Goal: Task Accomplishment & Management: Manage account settings

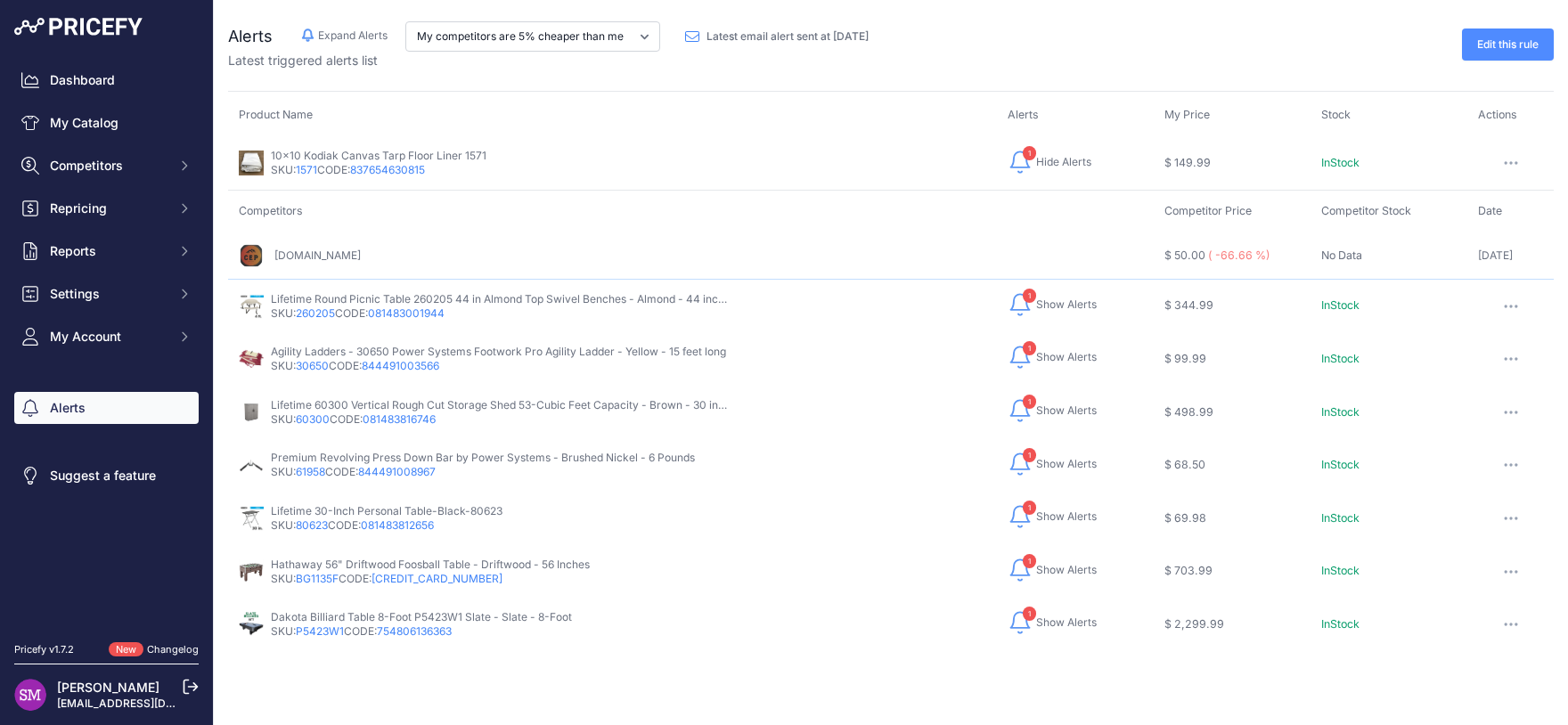
click at [879, 218] on td "Competitors" at bounding box center [691, 211] width 926 height 41
click at [782, 174] on div "10x10 Kodiak Canvas Tarp Floor Liner 1571 SKU: 1571 CODE: 837654630815" at bounding box center [613, 163] width 748 height 29
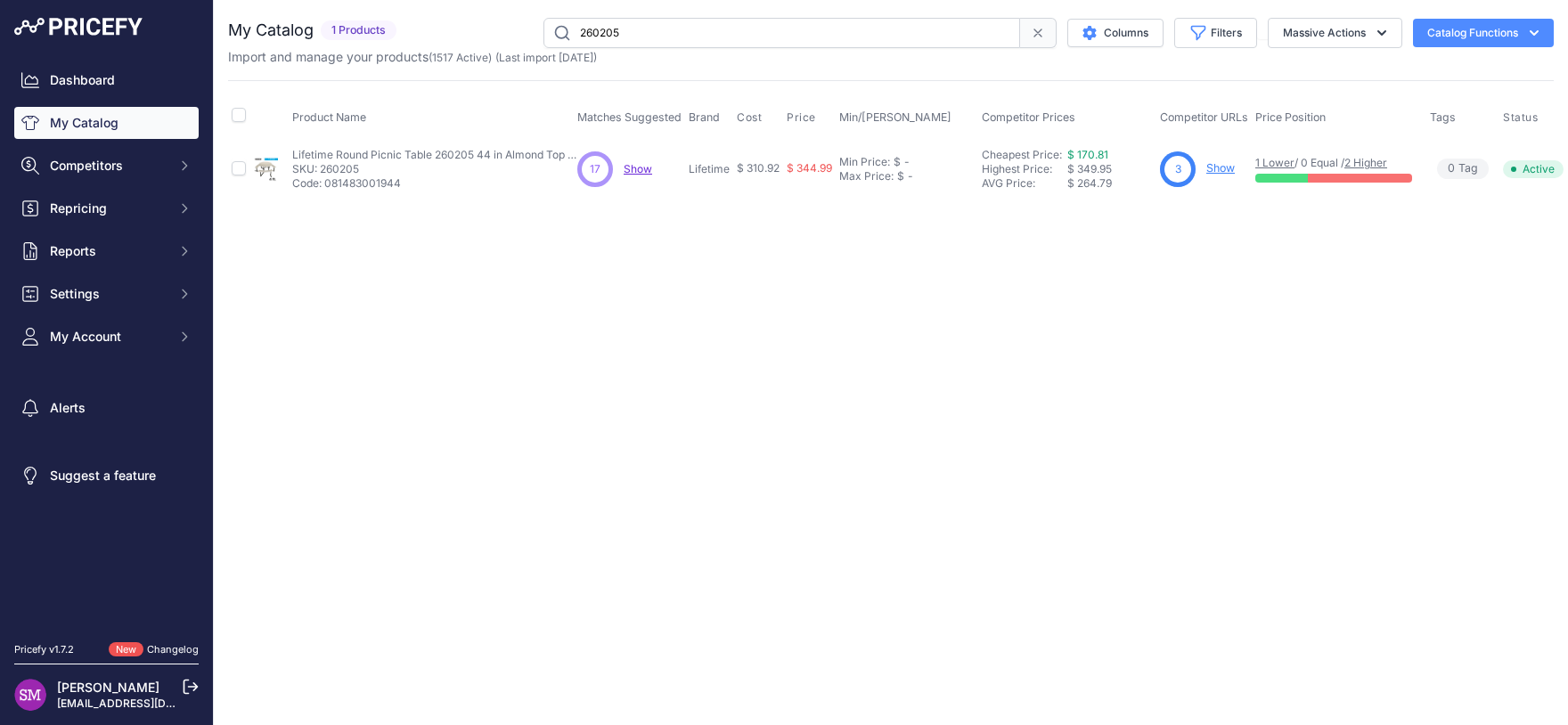
click at [640, 172] on span "Show" at bounding box center [637, 169] width 29 height 14
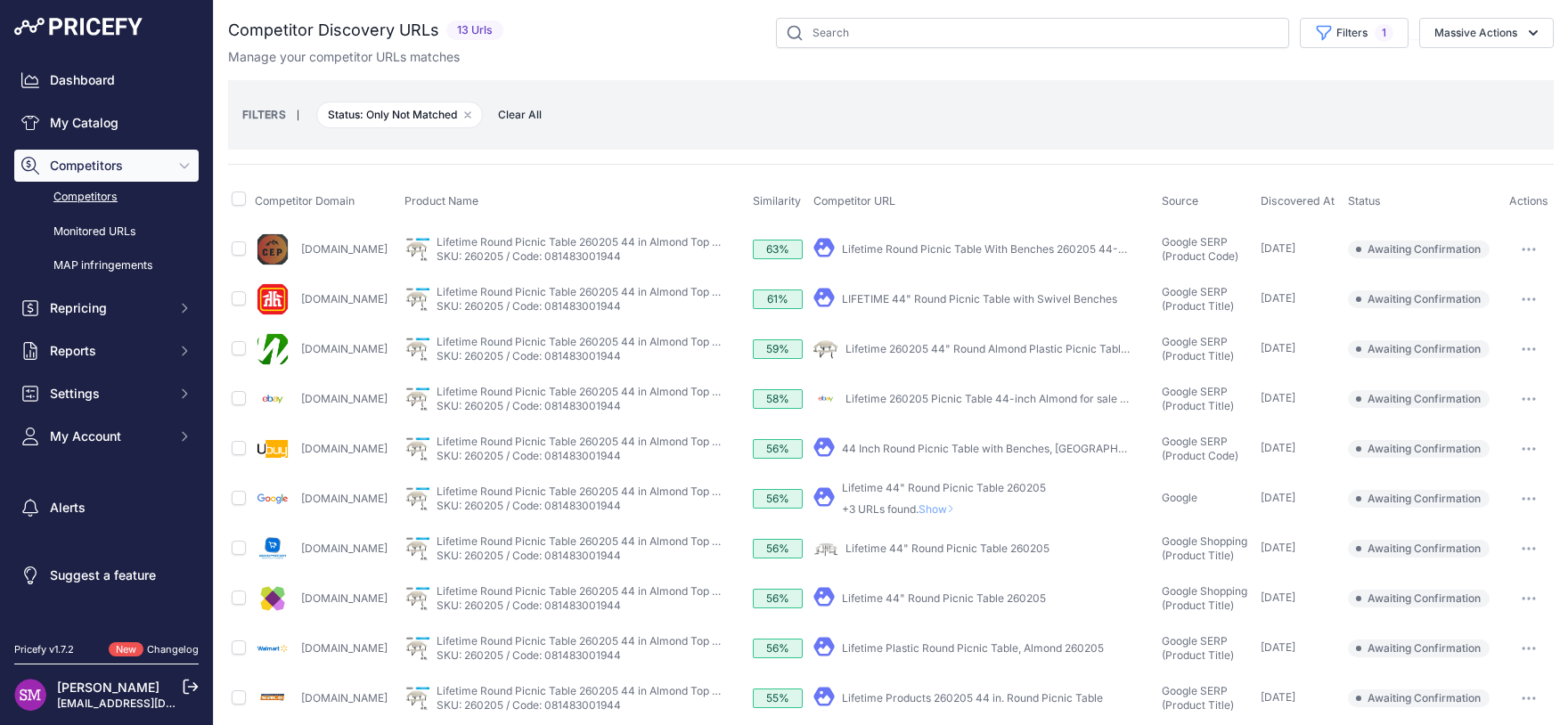
click at [1517, 251] on button "button" at bounding box center [1530, 249] width 36 height 25
click at [1485, 290] on button "Confirm match" at bounding box center [1477, 286] width 146 height 29
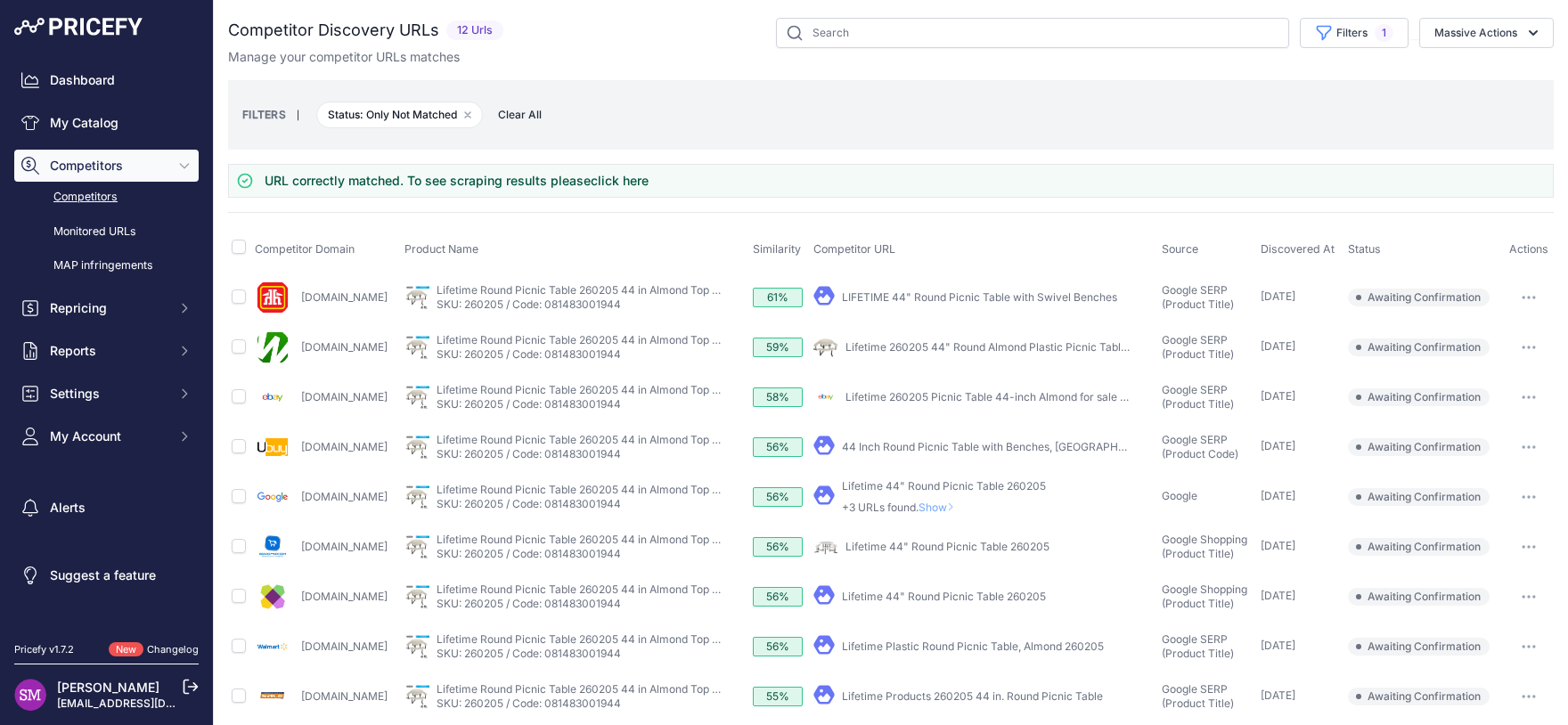
click at [1512, 398] on button "button" at bounding box center [1530, 397] width 36 height 25
click at [1103, 401] on link "Lifetime 260205 Picnic Table 44-inch Almond for sale online" at bounding box center [998, 398] width 305 height 14
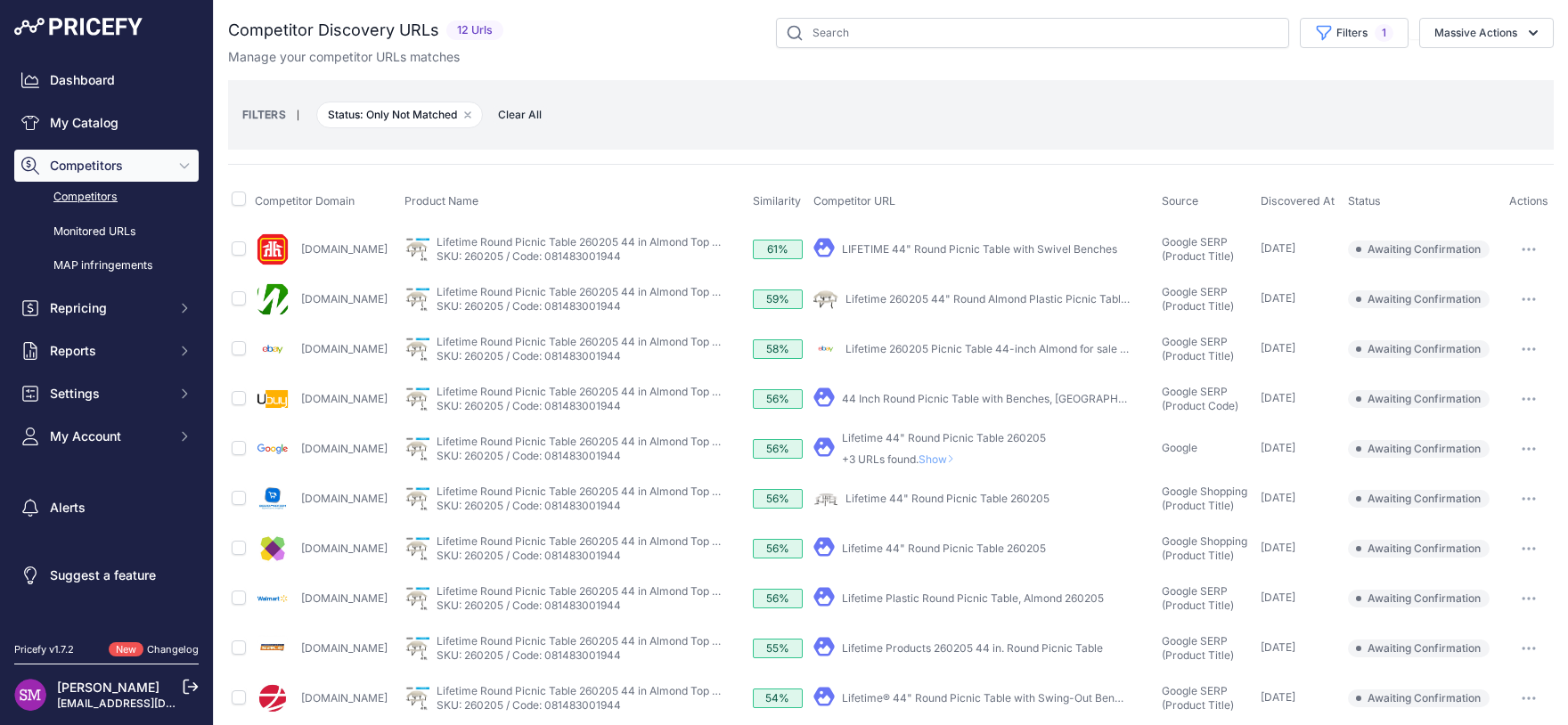
click at [1518, 300] on button "button" at bounding box center [1530, 299] width 36 height 25
click at [1497, 335] on button "Confirm match" at bounding box center [1477, 336] width 146 height 29
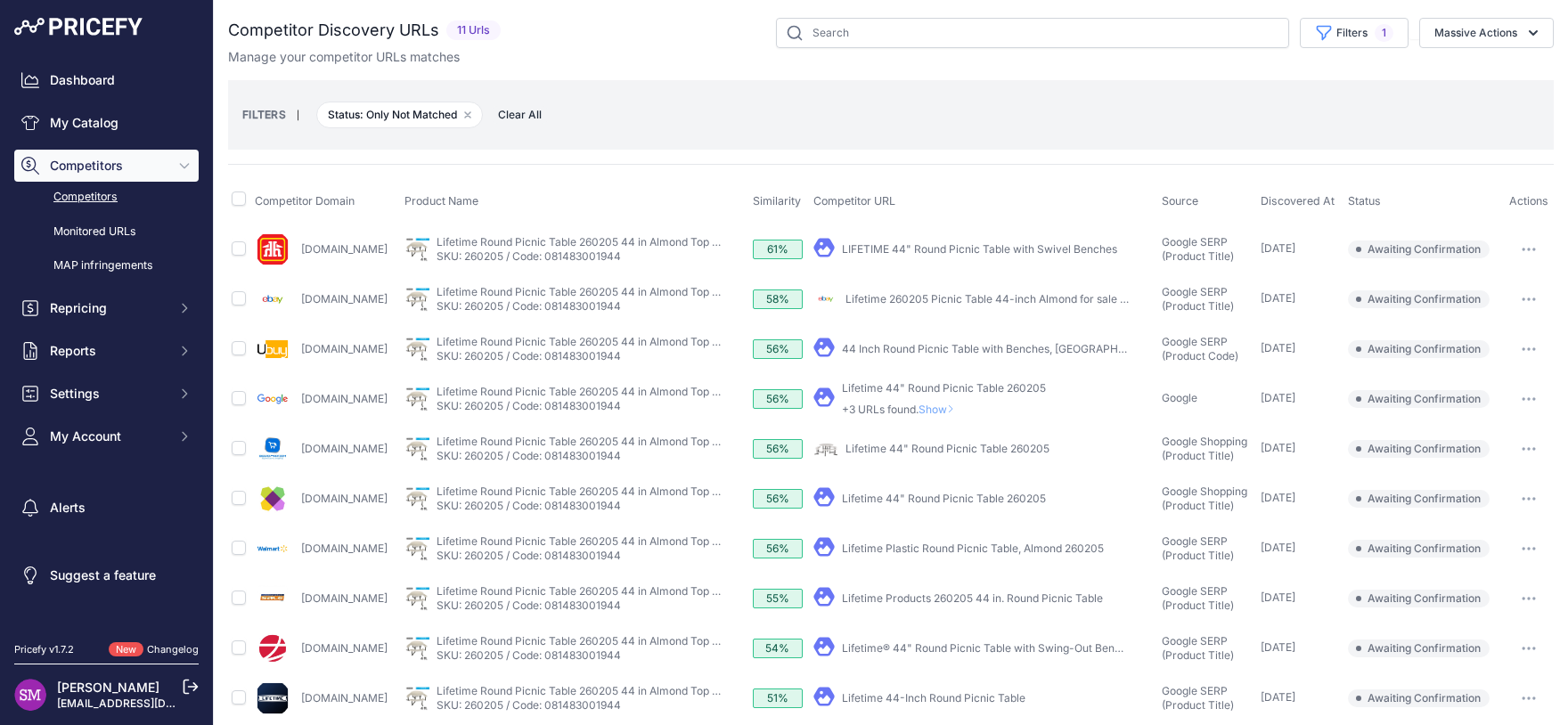
click at [1525, 544] on button "button" at bounding box center [1530, 548] width 36 height 25
click at [1457, 588] on button "Confirm match" at bounding box center [1477, 586] width 146 height 29
click at [975, 641] on div "Lifetime 44-Inch Round Picnic Table" at bounding box center [933, 648] width 184 height 14
click at [972, 644] on link "Lifetime 44-Inch Round Picnic Table" at bounding box center [933, 648] width 184 height 14
click at [1525, 642] on button "button" at bounding box center [1530, 648] width 36 height 25
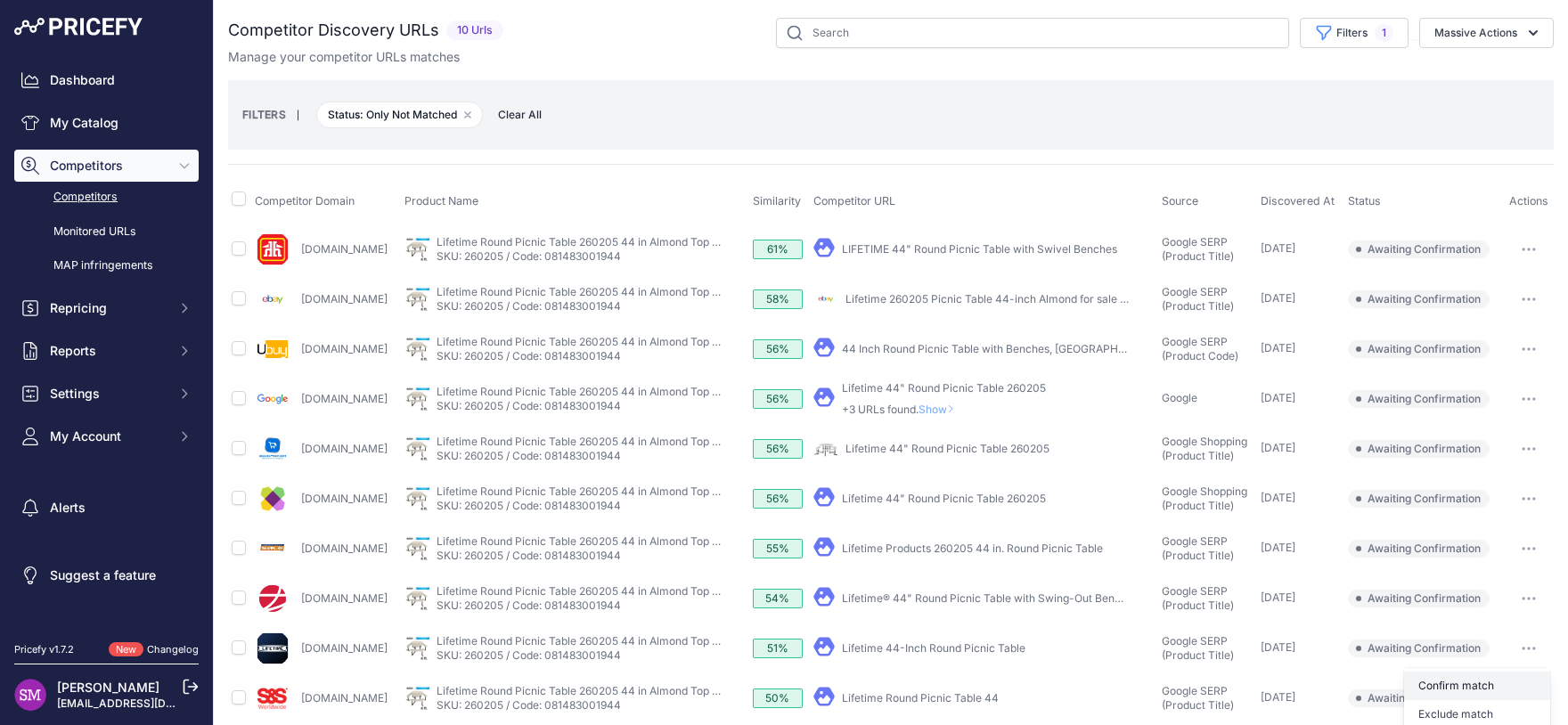
click at [1464, 686] on button "Confirm match" at bounding box center [1477, 686] width 146 height 29
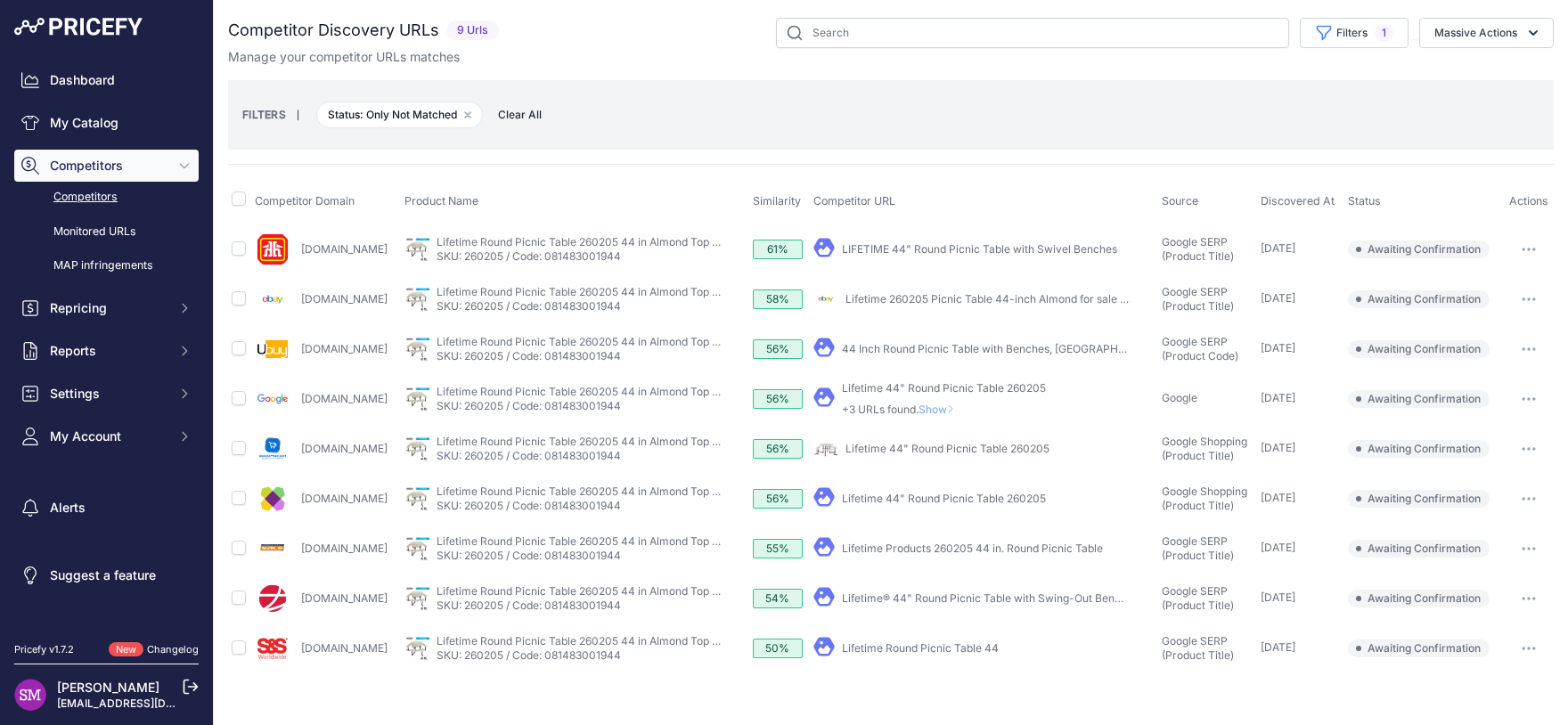
click at [1525, 499] on icon "button" at bounding box center [1529, 499] width 14 height 4
click at [1493, 538] on button "Confirm match" at bounding box center [1477, 536] width 146 height 29
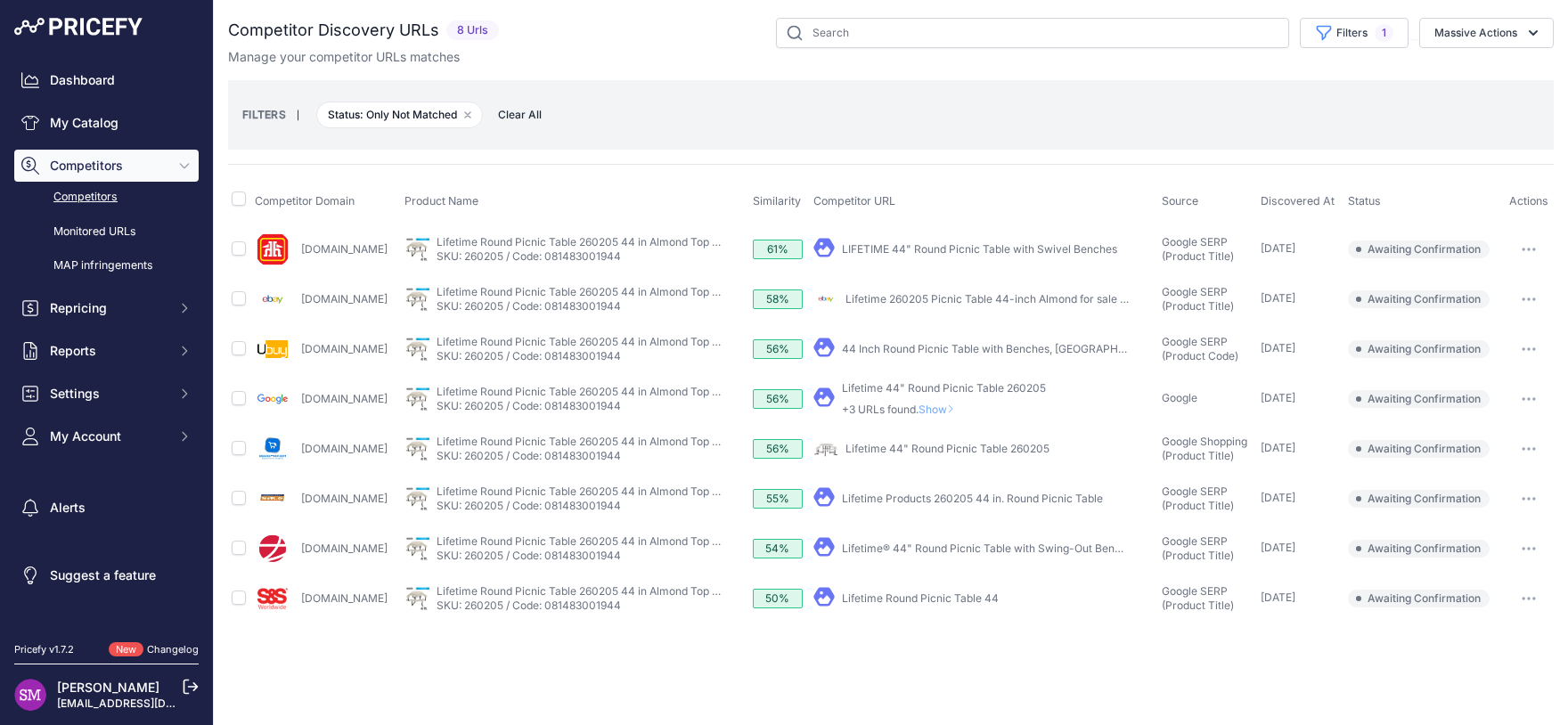
click at [1064, 548] on link "Lifetime® 44" Round Picnic Table with Swing-Out Benches" at bounding box center [990, 548] width 297 height 14
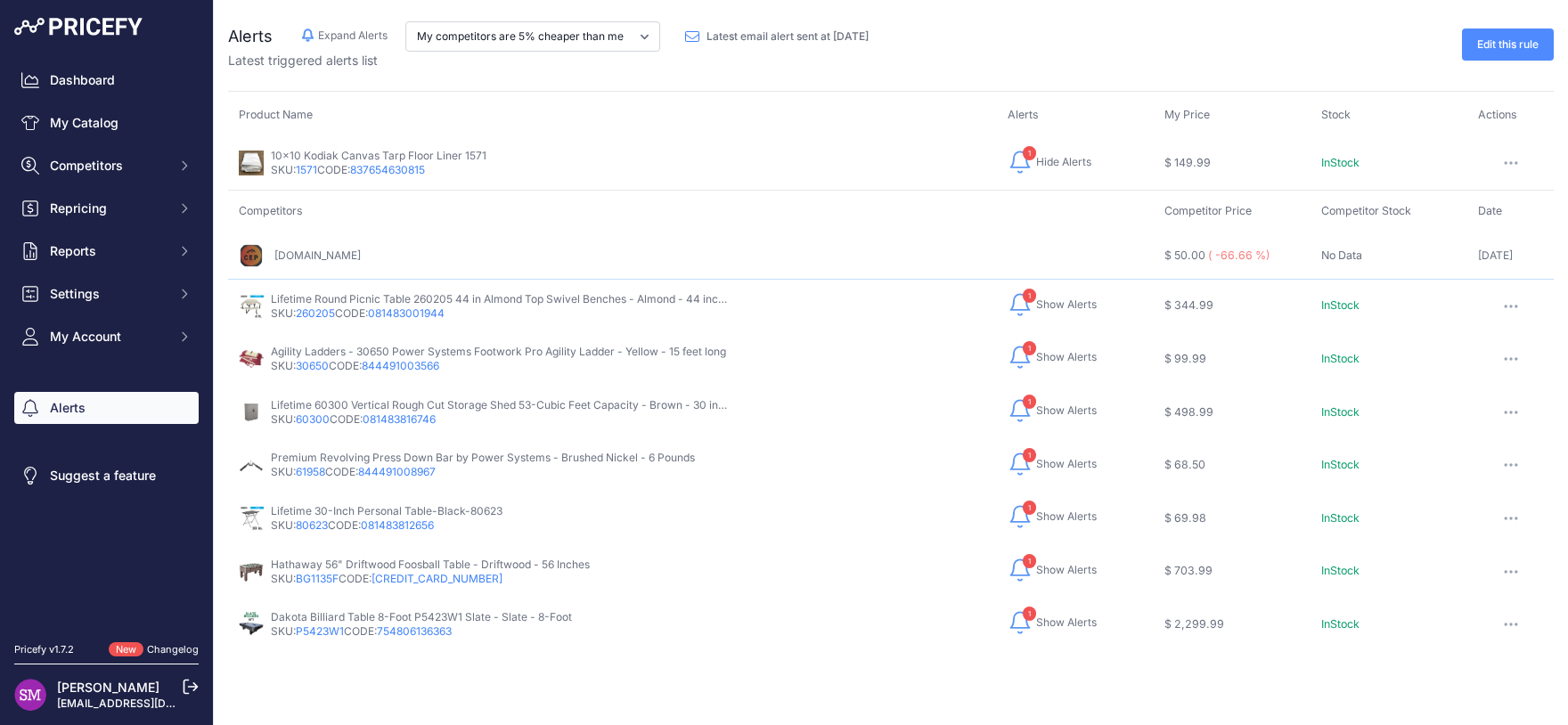
click at [766, 246] on div "[DOMAIN_NAME]" at bounding box center [691, 255] width 905 height 25
click at [685, 652] on div "Product Name Alerts My Price SKU: 1571 837654630815" at bounding box center [891, 393] width 1326 height 559
click at [617, 640] on td "Dakota Billiard Table 8-Foot P5423W1 Slate - Slate - 8-Foot SKU: P5423W1 CODE: …" at bounding box center [612, 624] width 769 height 53
click at [897, 217] on td "Competitors" at bounding box center [691, 211] width 926 height 41
